Goal: Information Seeking & Learning: Find specific fact

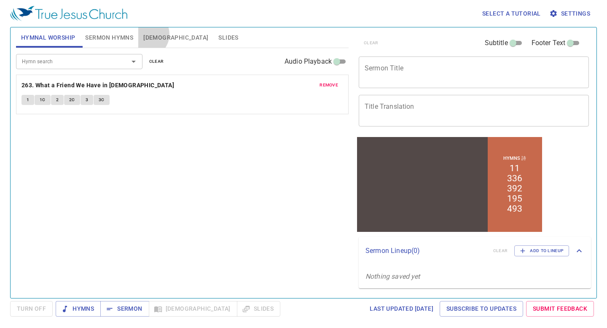
click at [145, 34] on span "Bible" at bounding box center [175, 37] width 65 height 11
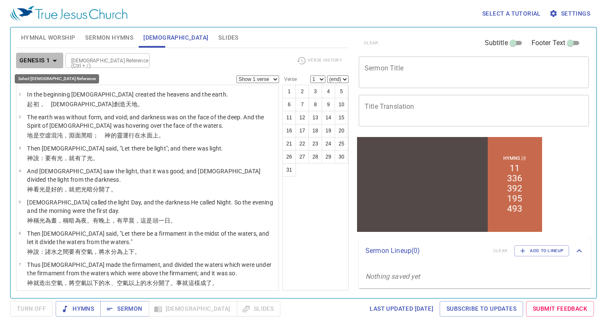
click at [46, 53] on button "Genesis 1" at bounding box center [40, 61] width 48 height 16
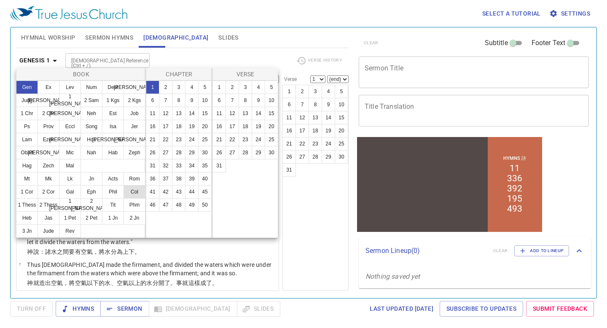
click at [143, 187] on button "Col" at bounding box center [135, 191] width 22 height 13
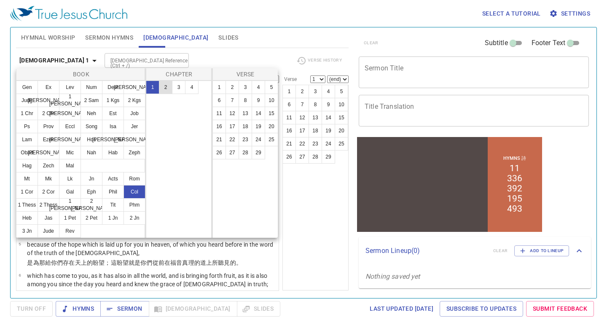
click at [169, 86] on button "2" at bounding box center [165, 87] width 13 height 13
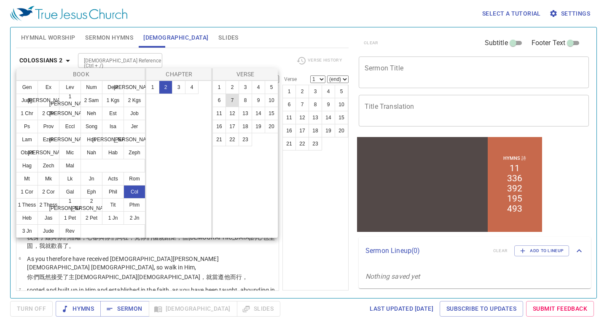
click at [232, 100] on button "7" at bounding box center [232, 100] width 13 height 13
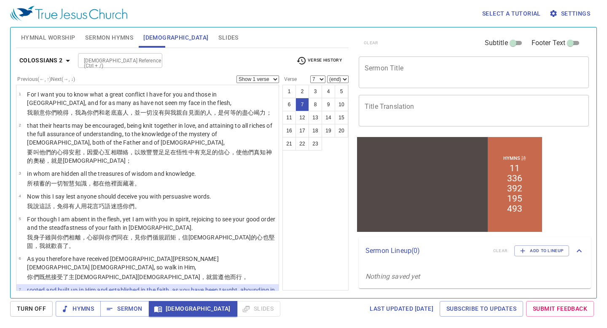
scroll to position [95, 0]
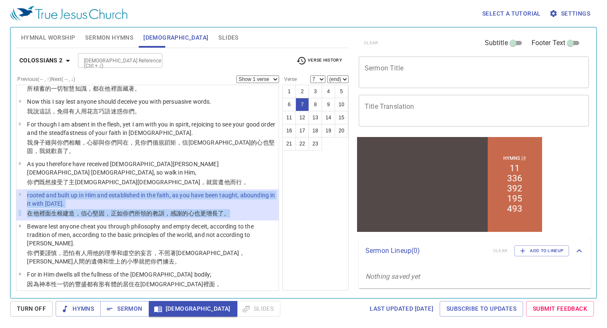
drag, startPoint x: 24, startPoint y: 177, endPoint x: 239, endPoint y: 195, distance: 215.9
click at [240, 196] on tbody "7 rooted and built up in Him and established in the faith, as you have been tau…" at bounding box center [148, 205] width 258 height 28
copy tbody "rooted and built up in Him and established in the faith, as you have been taugh…"
click at [56, 56] on b "Colossians 2" at bounding box center [40, 60] width 43 height 11
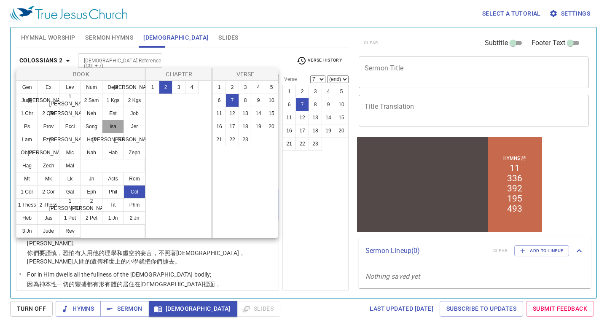
click at [109, 127] on button "Isa" at bounding box center [113, 126] width 22 height 13
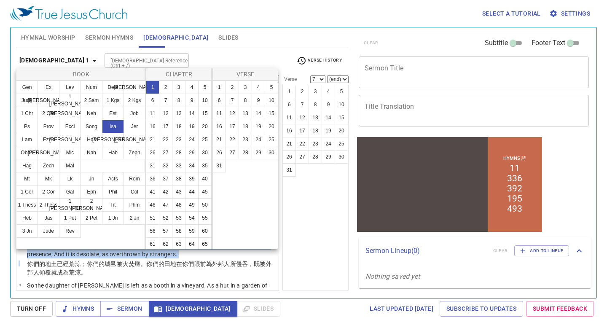
scroll to position [0, 0]
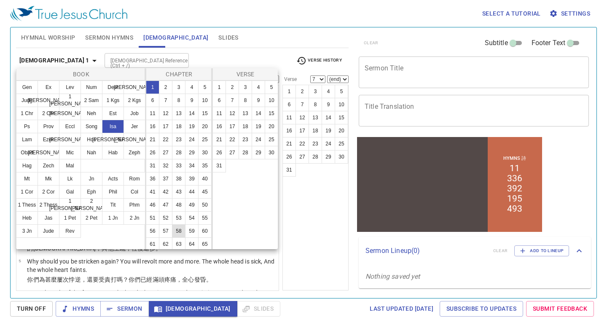
click at [184, 228] on button "58" at bounding box center [178, 230] width 13 height 13
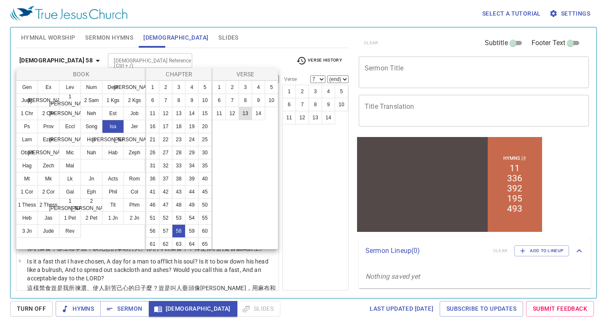
click at [250, 115] on button "13" at bounding box center [245, 113] width 13 height 13
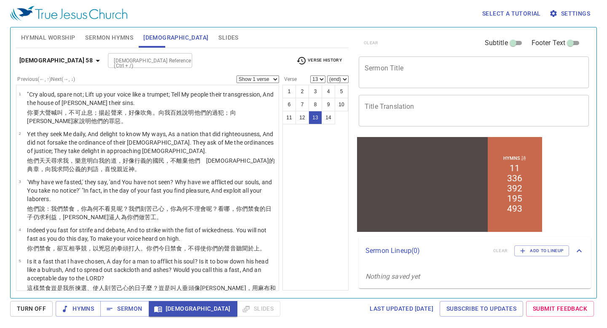
scroll to position [416, 0]
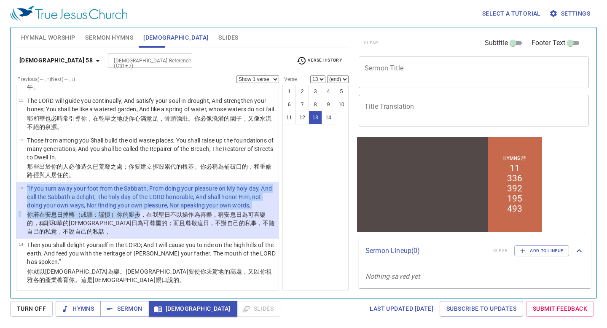
drag, startPoint x: 23, startPoint y: 209, endPoint x: 139, endPoint y: 213, distance: 116.5
click at [139, 213] on tbody "13 "If you turn away your foot from the Sabbath, From doing your pleasure on My…" at bounding box center [148, 210] width 258 height 53
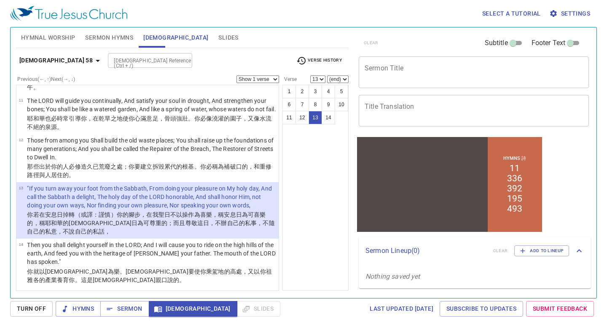
click at [16, 214] on li "13 "If you turn away your foot from the Sabbath, From doing your pleasure on My…" at bounding box center [147, 210] width 262 height 57
drag, startPoint x: 24, startPoint y: 214, endPoint x: 147, endPoint y: 215, distance: 122.8
click at [147, 215] on tr "你若在安息日 掉轉 （或譯：謹慎）你的腳步 ，在我聖 日 不以操作 為喜樂 ，稱 安息日 為可喜樂 的，稱耶和華 的聖 日為可尊重 的；而且尊敬 這日，不辦 …" at bounding box center [148, 224] width 258 height 27
copy tr "你若在安息日 掉轉 （或譯：謹慎）你的腳步 ，"
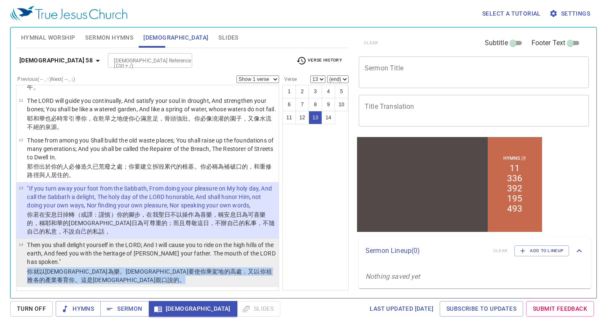
drag, startPoint x: 27, startPoint y: 271, endPoint x: 108, endPoint y: 279, distance: 82.2
click at [109, 279] on tr "你就以耶和華 為樂 。耶和華要使你乘駕 地 的高處 ，又以你祖 雅各 的產業 養育你 。這是耶和華 親口 說的 。" at bounding box center [148, 276] width 258 height 18
select select "14"
copy tr "你就以耶和華 為樂 。耶和華要使你乘駕 地 的高處 ，又以你祖 雅各 的產業 養育你 。這是耶和華 親口 說的 。"
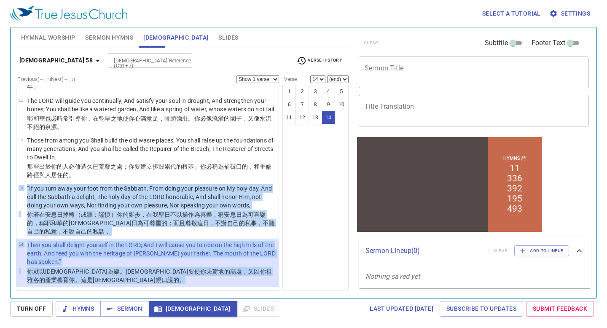
drag, startPoint x: 24, startPoint y: 183, endPoint x: 62, endPoint y: 279, distance: 103.4
click at [62, 279] on ul "1 "Cry aloud, spare not; Lift up your voice like a trumpet; Tell My people thei…" at bounding box center [147, 188] width 263 height 206
copy ul "13 "If you turn away your foot from the Sabbath, From doing your pleasure on My…"
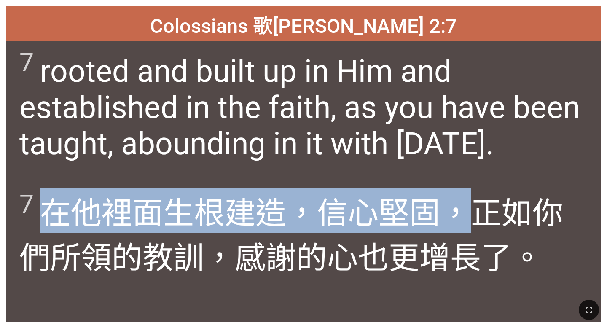
drag, startPoint x: 49, startPoint y: 213, endPoint x: 474, endPoint y: 215, distance: 424.8
click at [474, 215] on span "7 在他 裡面 生根 建造 ，信心 堅固 ，正如 你們所領的教訓 ，感謝 的心也更增長了 。" at bounding box center [303, 232] width 569 height 89
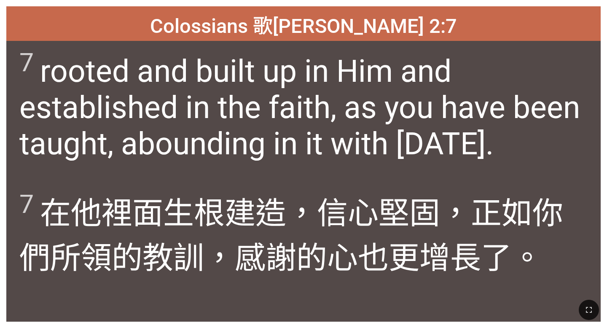
click at [521, 236] on span "7 在他 裡面 生根 建造 ，信心 堅固 ，正如 你們所領的教訓 ，感謝 的心也更增長了 。" at bounding box center [303, 232] width 569 height 89
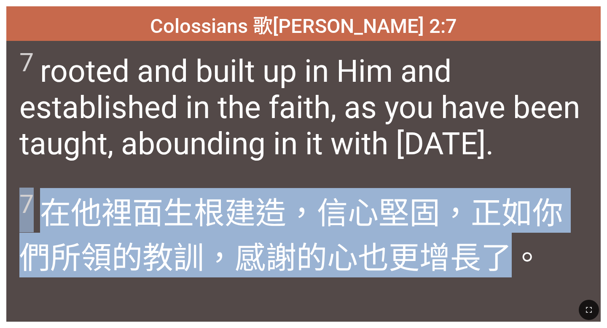
drag, startPoint x: 526, startPoint y: 250, endPoint x: 11, endPoint y: 221, distance: 515.1
click at [11, 221] on div "7 在他 裡面 生根 建造 ，信心 堅固 ，正如 你們所領的教訓 ，感謝 的心也更增長了 。" at bounding box center [303, 251] width 595 height 140
copy span "7 在他 裡面 生根 建造 ，信心 堅固 ，正如 你們所領的教訓 ，感謝 的心也更增長了"
